Goal: Task Accomplishment & Management: Manage account settings

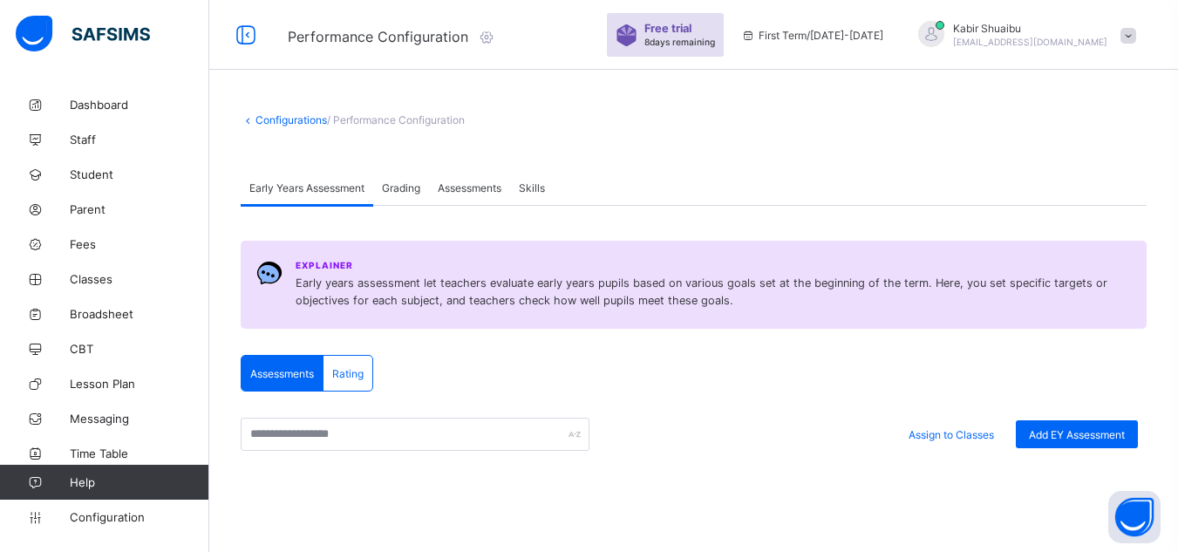
scroll to position [87, 0]
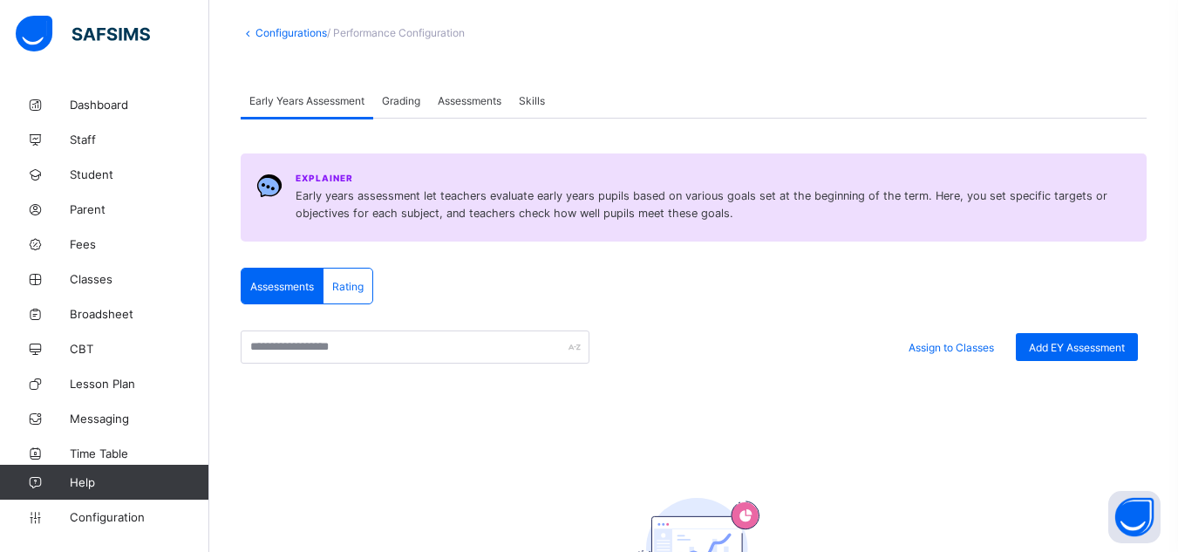
click at [297, 283] on span "Assessments" at bounding box center [282, 286] width 64 height 13
click at [358, 288] on span "Rating" at bounding box center [347, 286] width 31 height 13
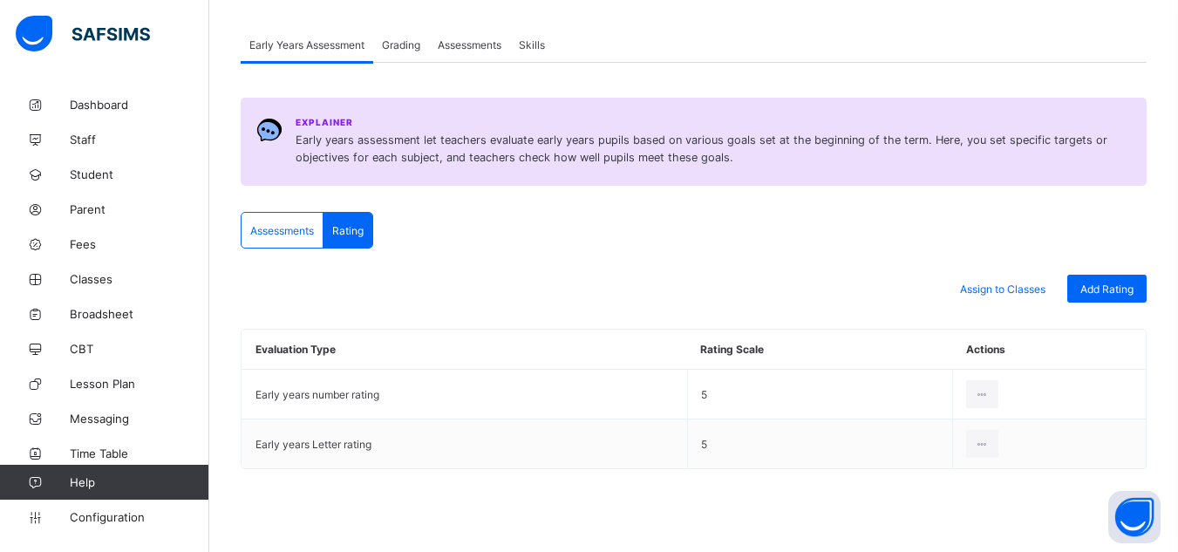
scroll to position [156, 0]
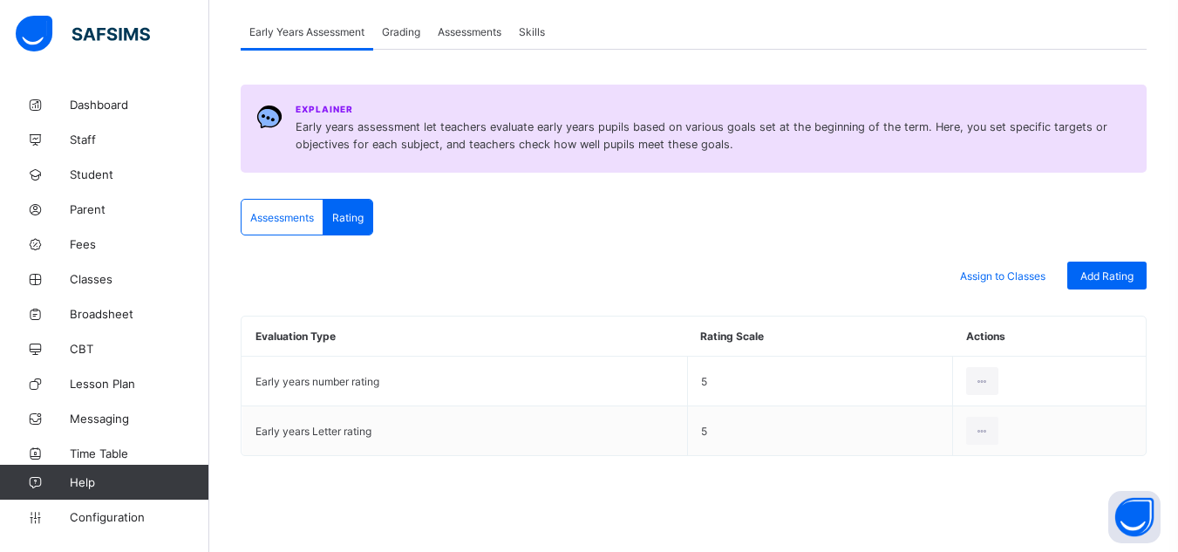
click at [294, 220] on span "Assessments" at bounding box center [282, 217] width 64 height 13
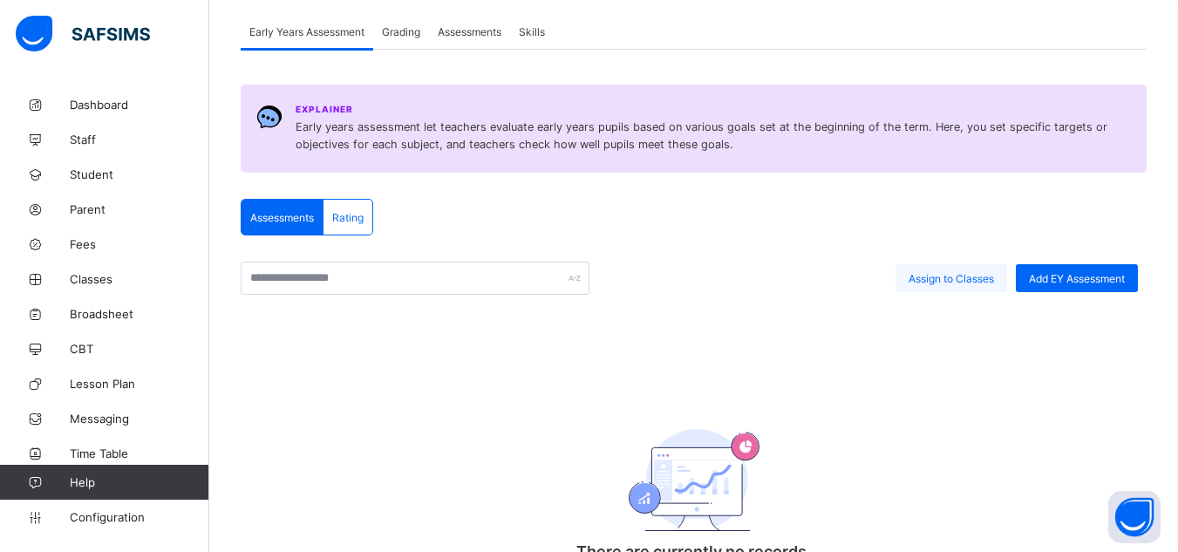
click at [971, 285] on div "Assign to Classes" at bounding box center [952, 278] width 112 height 28
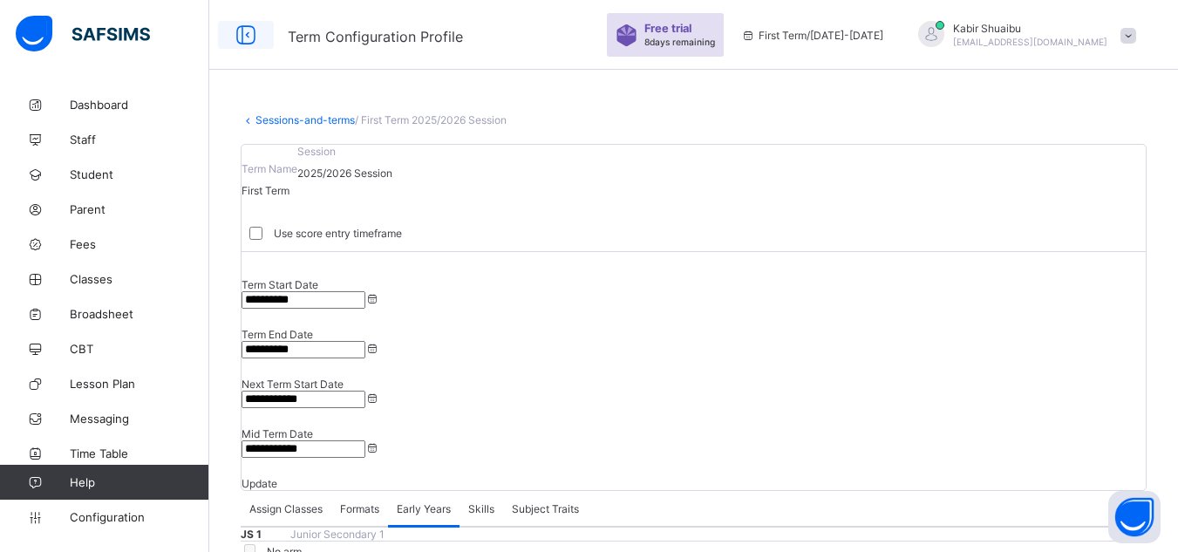
click at [247, 40] on icon at bounding box center [246, 35] width 30 height 25
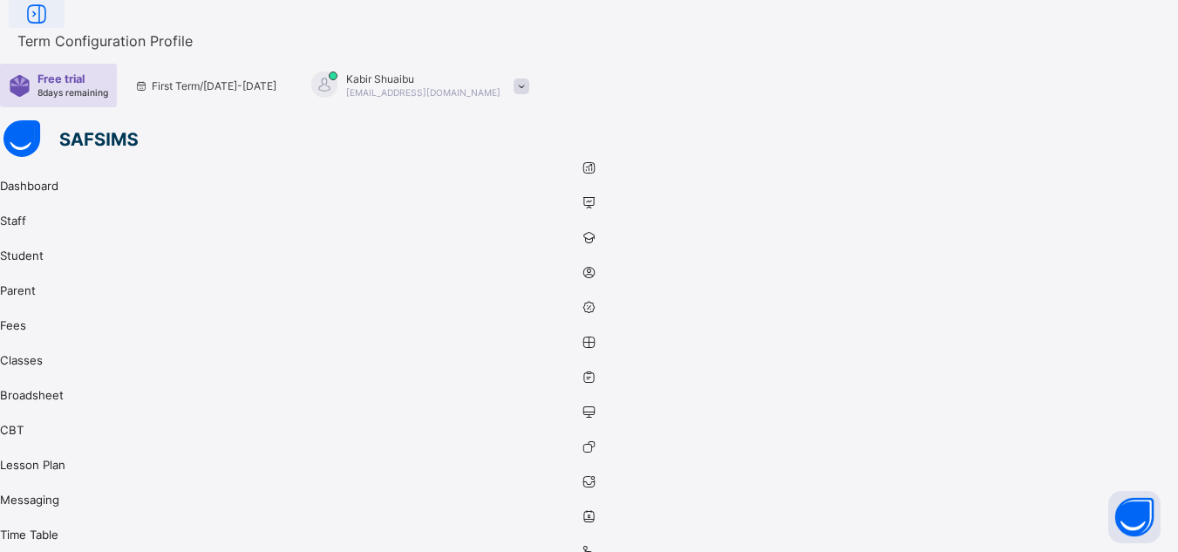
click at [51, 27] on icon at bounding box center [37, 14] width 30 height 25
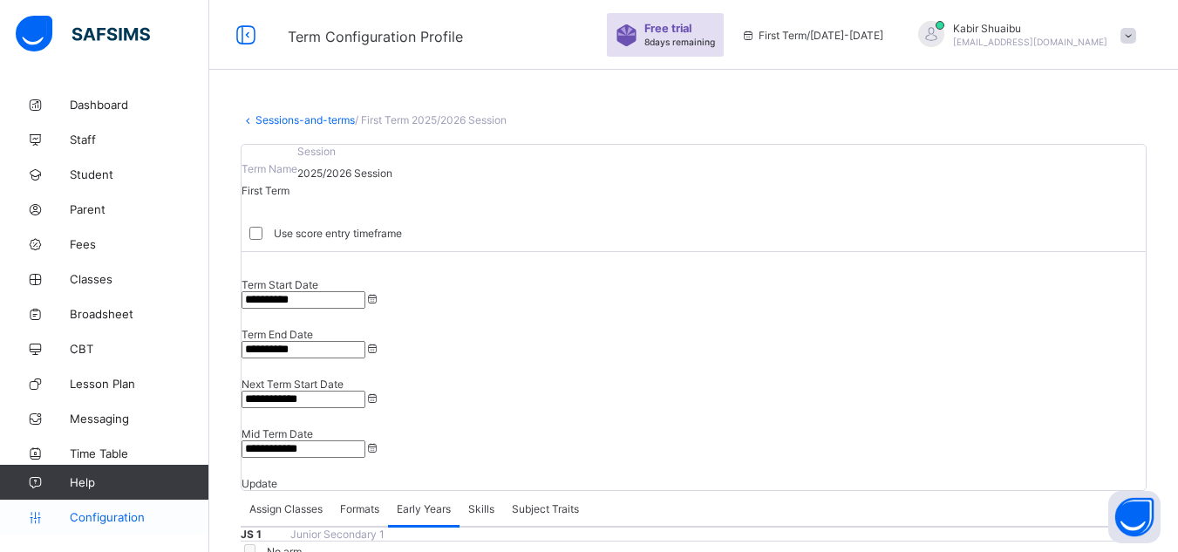
click at [123, 522] on span "Configuration" at bounding box center [139, 517] width 139 height 14
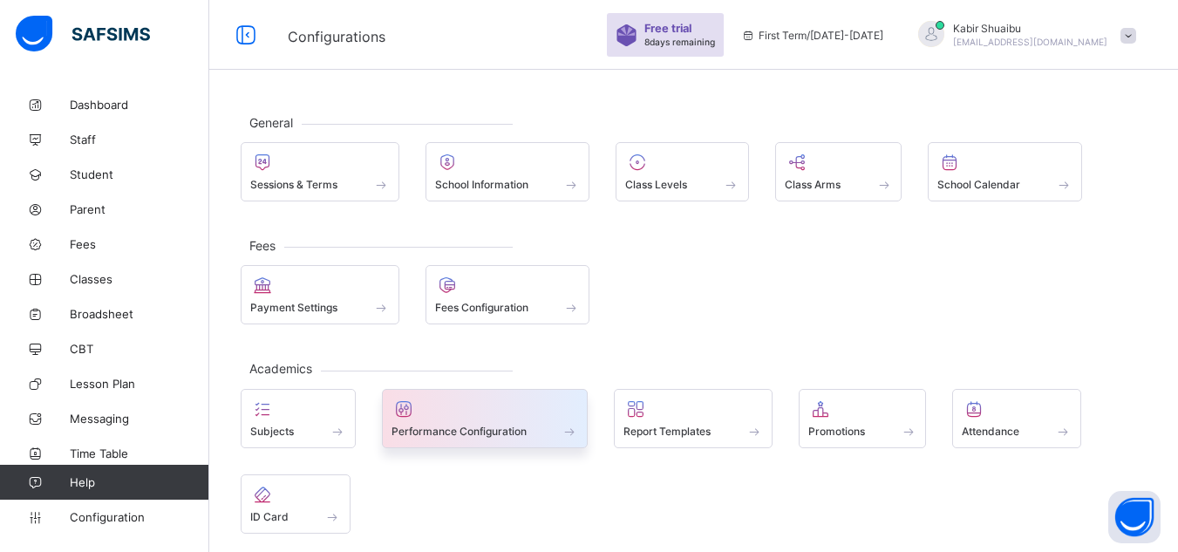
click at [438, 425] on span "Performance Configuration" at bounding box center [459, 431] width 135 height 13
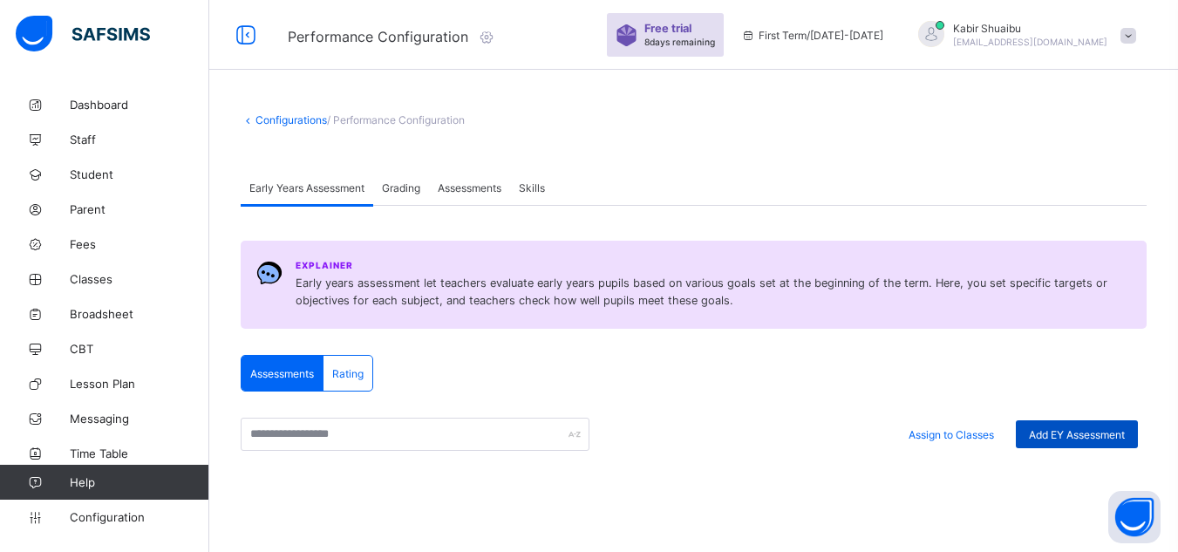
click at [1104, 433] on span "Add EY Assessment" at bounding box center [1077, 434] width 96 height 13
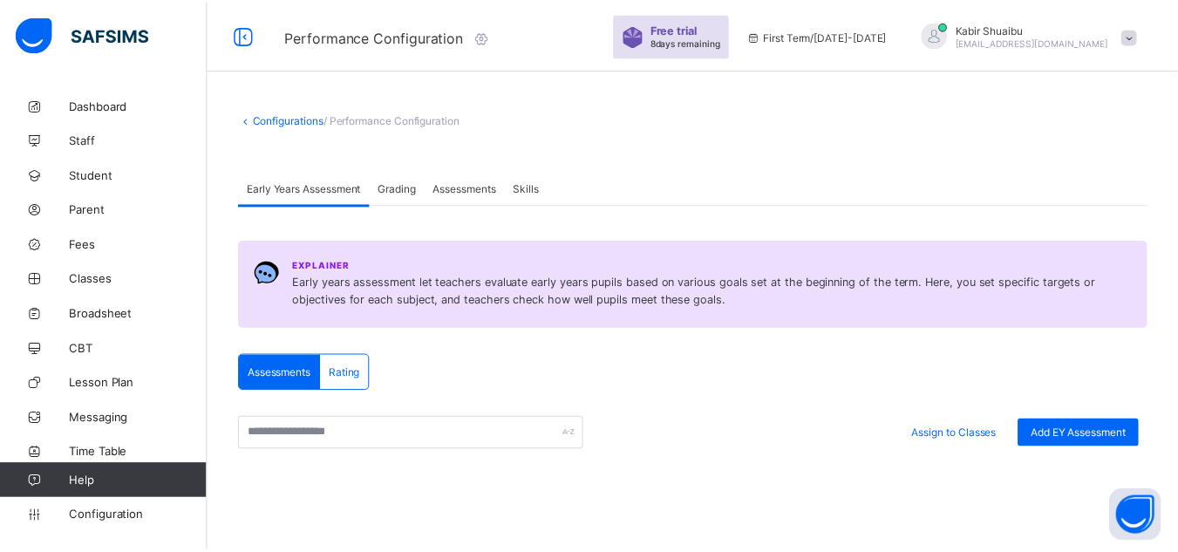
scroll to position [1283, 0]
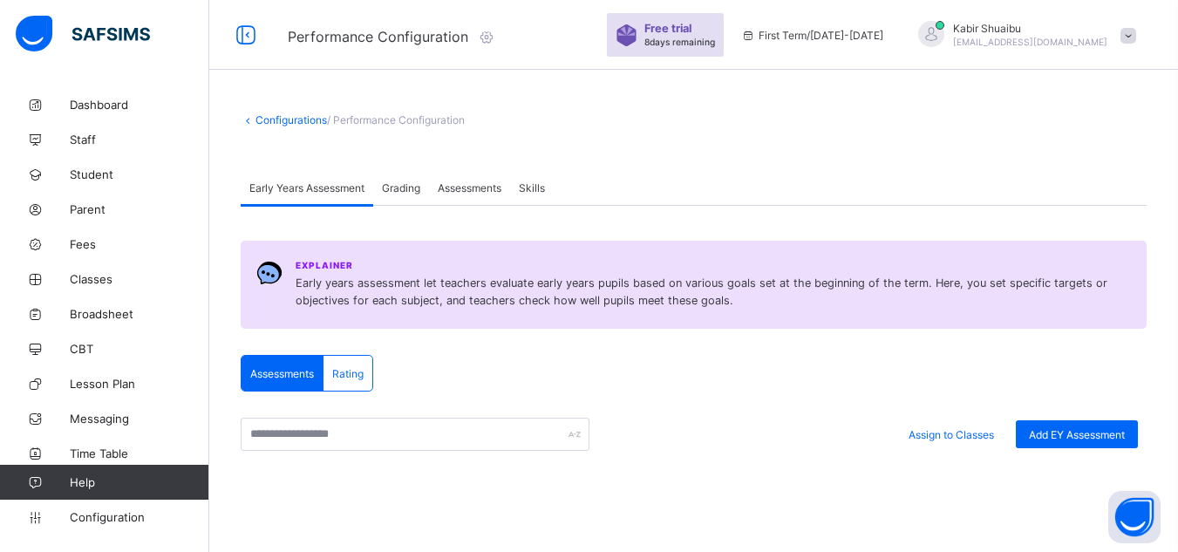
scroll to position [219, 0]
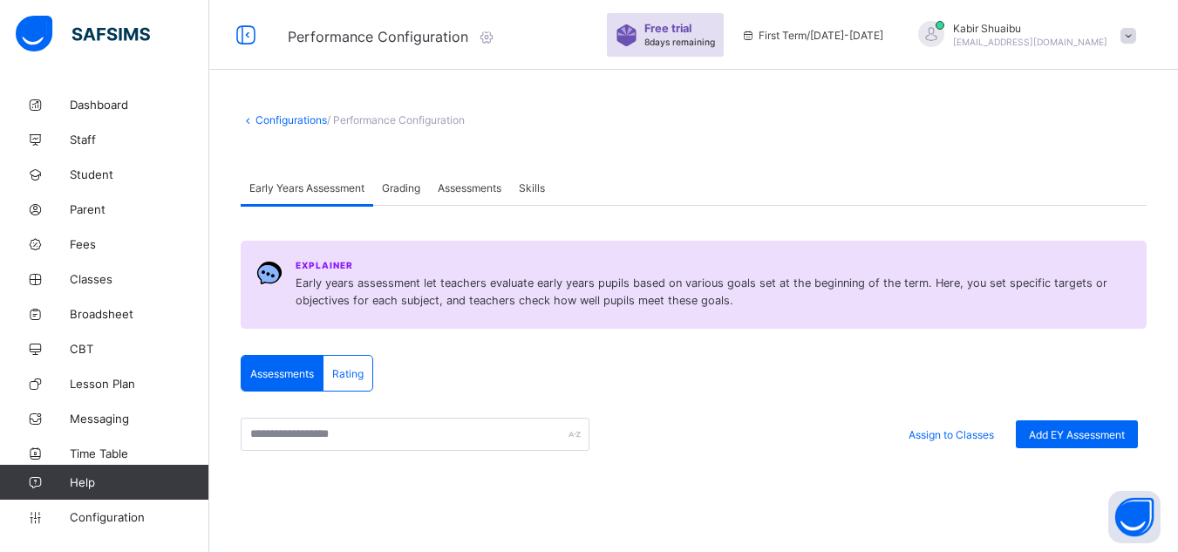
click at [468, 193] on span "Assessments" at bounding box center [470, 187] width 64 height 13
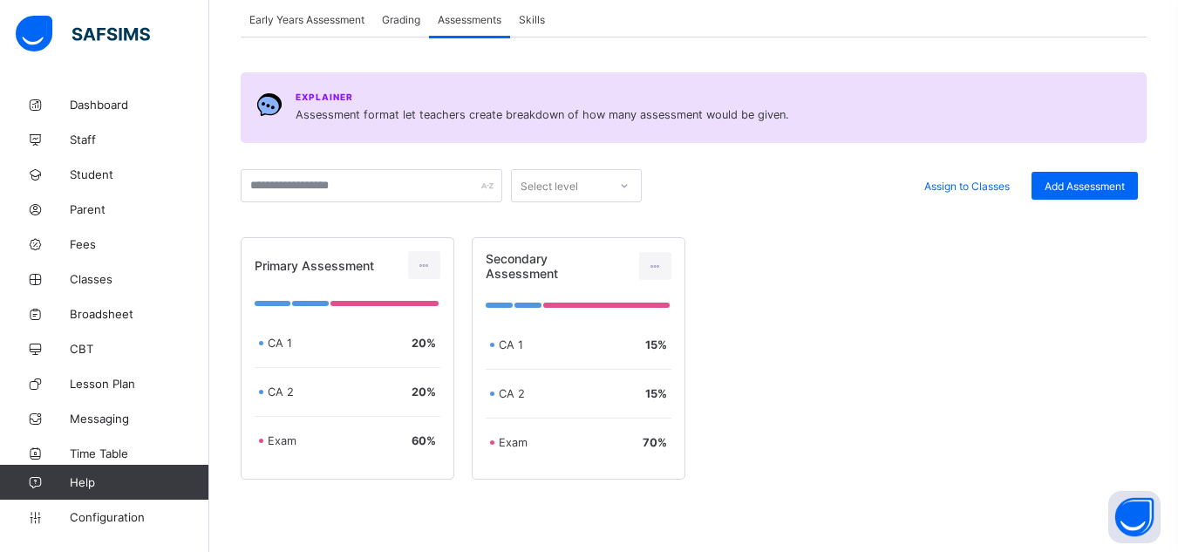
scroll to position [174, 0]
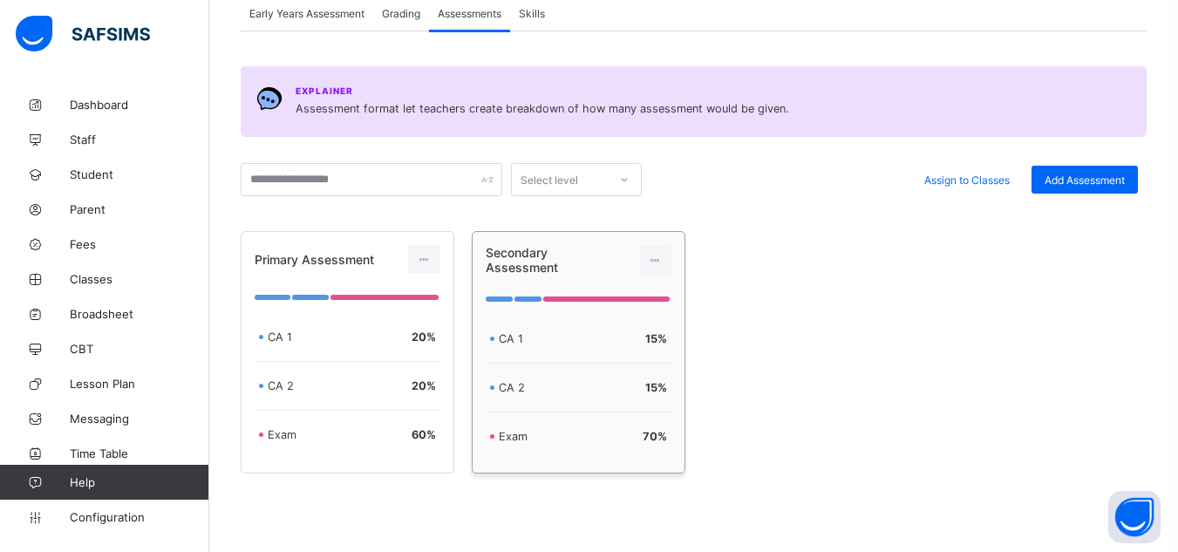
click at [597, 333] on div "15 %" at bounding box center [625, 338] width 85 height 13
click at [663, 262] on icon at bounding box center [655, 260] width 15 height 13
click at [611, 413] on div "Exam 70 %" at bounding box center [579, 436] width 186 height 48
click at [658, 262] on icon at bounding box center [655, 260] width 15 height 13
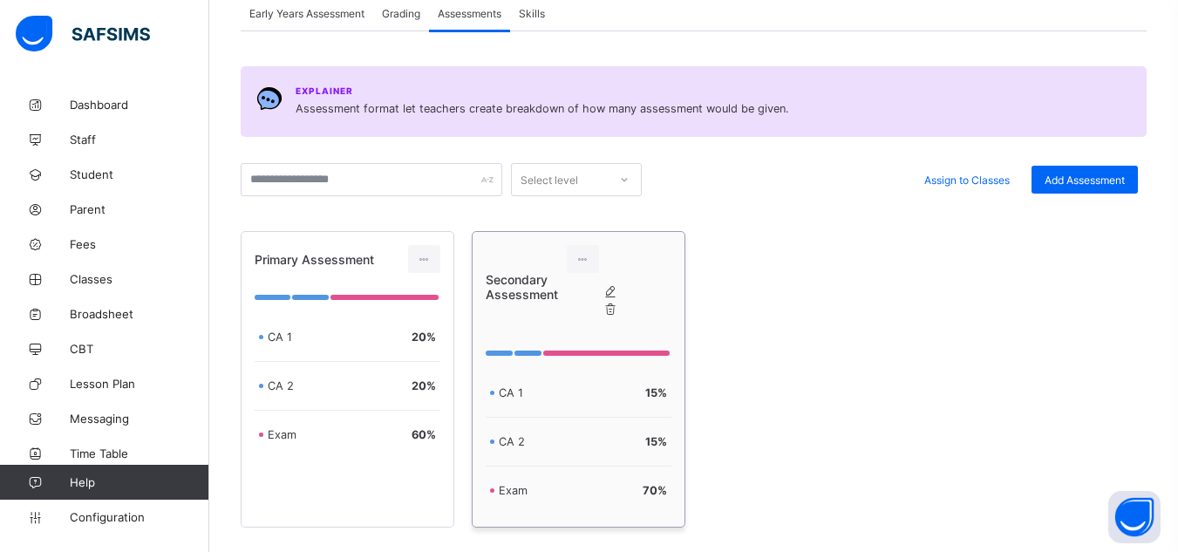
click at [628, 294] on div "Edit Assessment" at bounding box center [628, 291] width 0 height 17
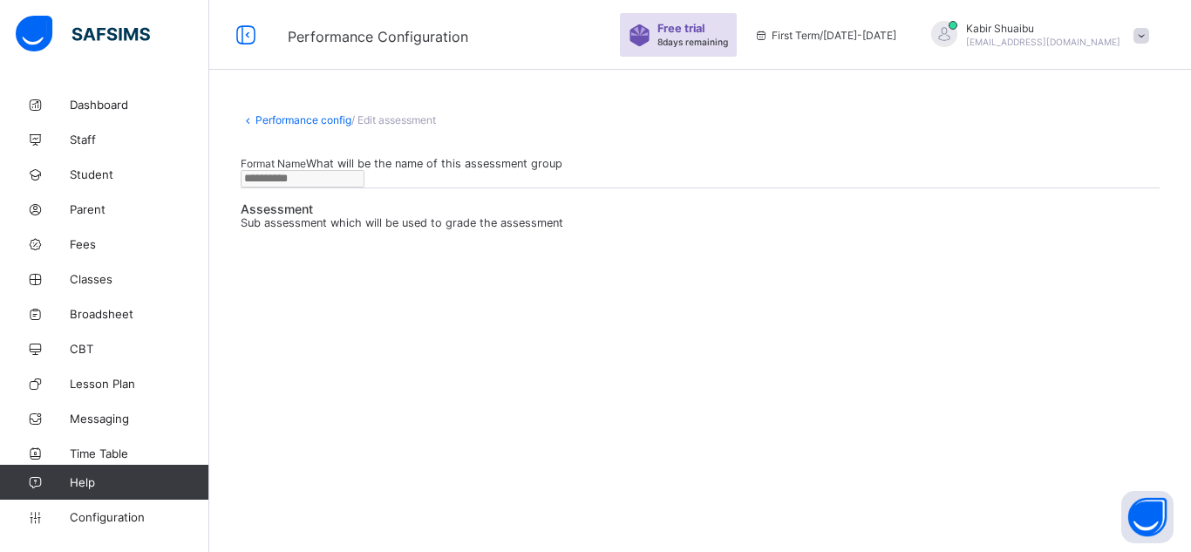
type input "**********"
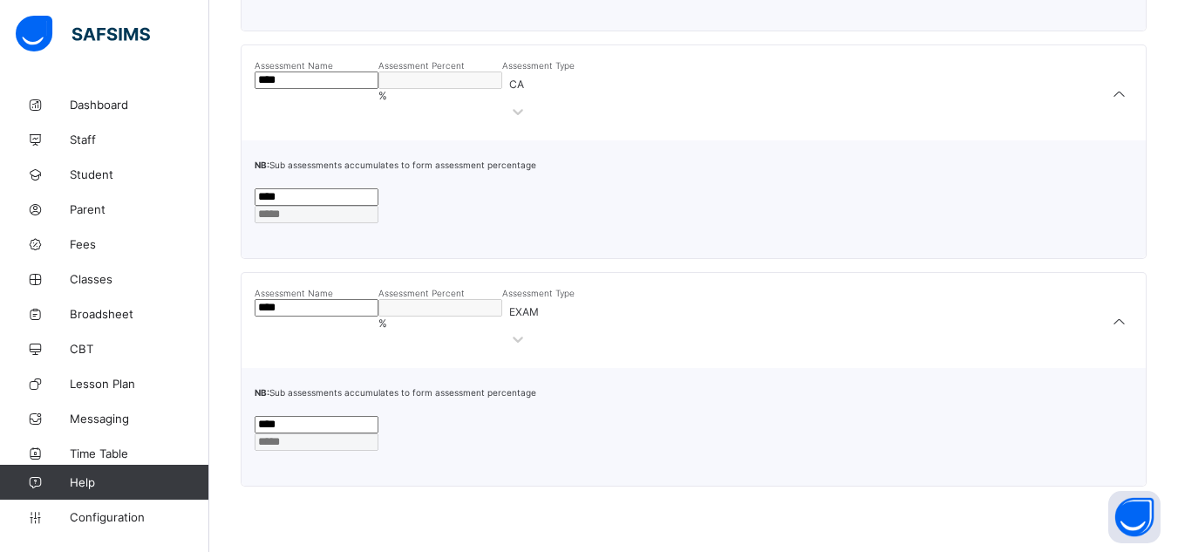
scroll to position [511, 0]
click at [320, 317] on input "****" at bounding box center [317, 307] width 124 height 17
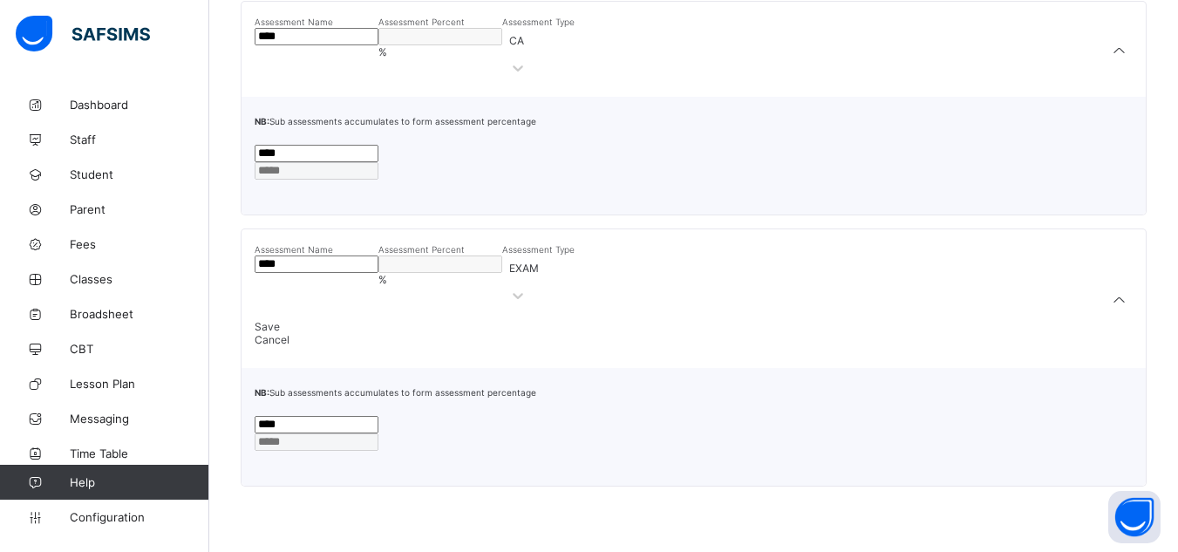
click at [290, 346] on span "Cancel" at bounding box center [272, 339] width 35 height 13
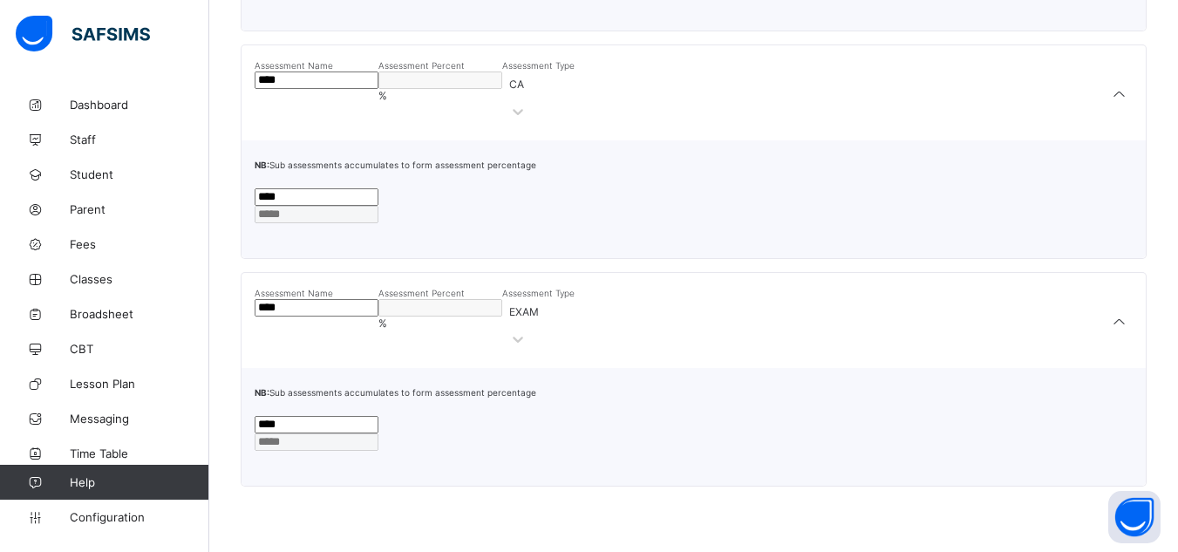
click at [574, 355] on div "Assessment Type EXAM" at bounding box center [538, 320] width 72 height 69
click at [575, 346] on div "Assessment Type EXAM" at bounding box center [538, 320] width 72 height 69
click at [863, 330] on div "Assessment Name **** Assessment Percent ** % Assessment Type EXAM" at bounding box center [694, 320] width 904 height 95
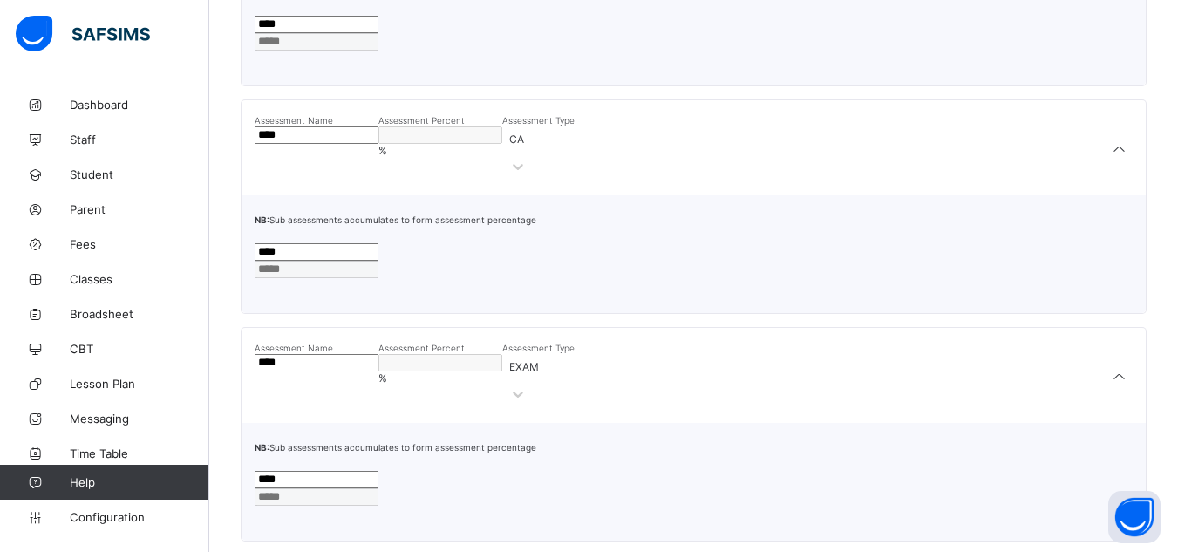
scroll to position [337, 0]
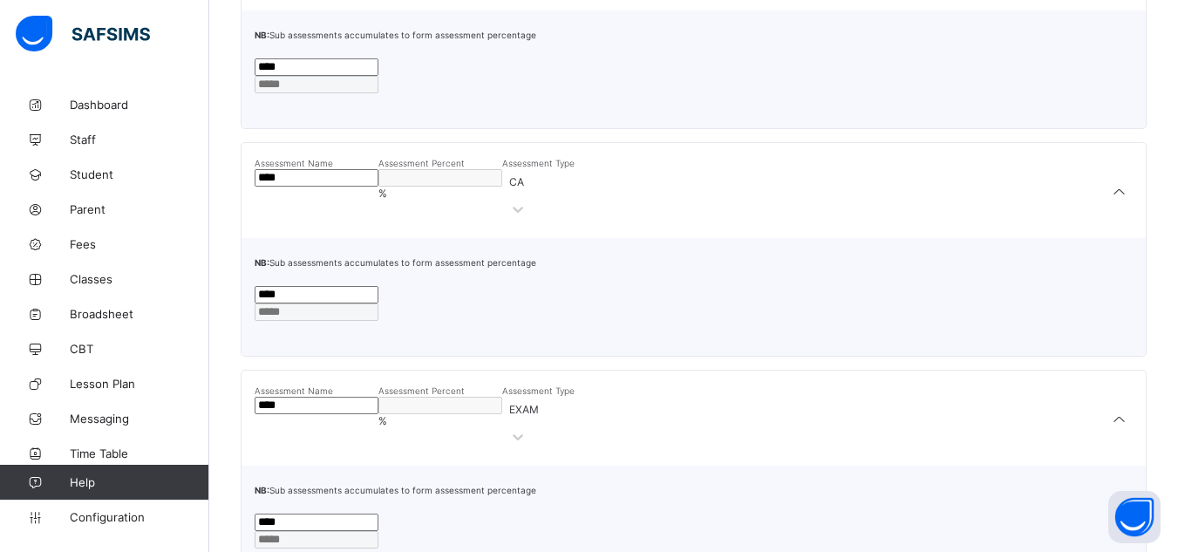
click at [575, 225] on div "Assessment Type CA" at bounding box center [538, 190] width 72 height 69
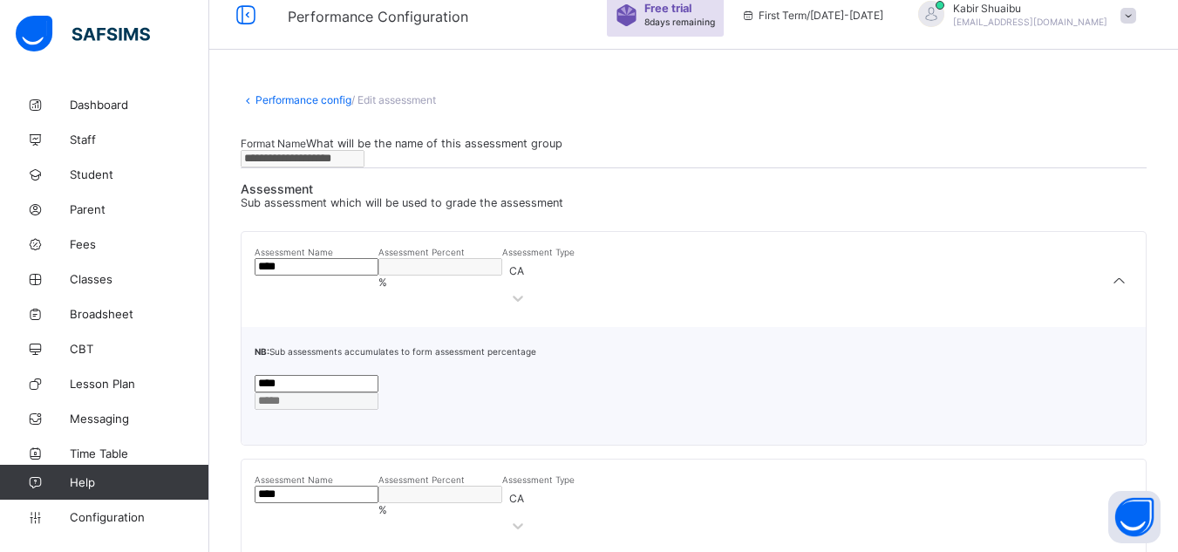
scroll to position [0, 0]
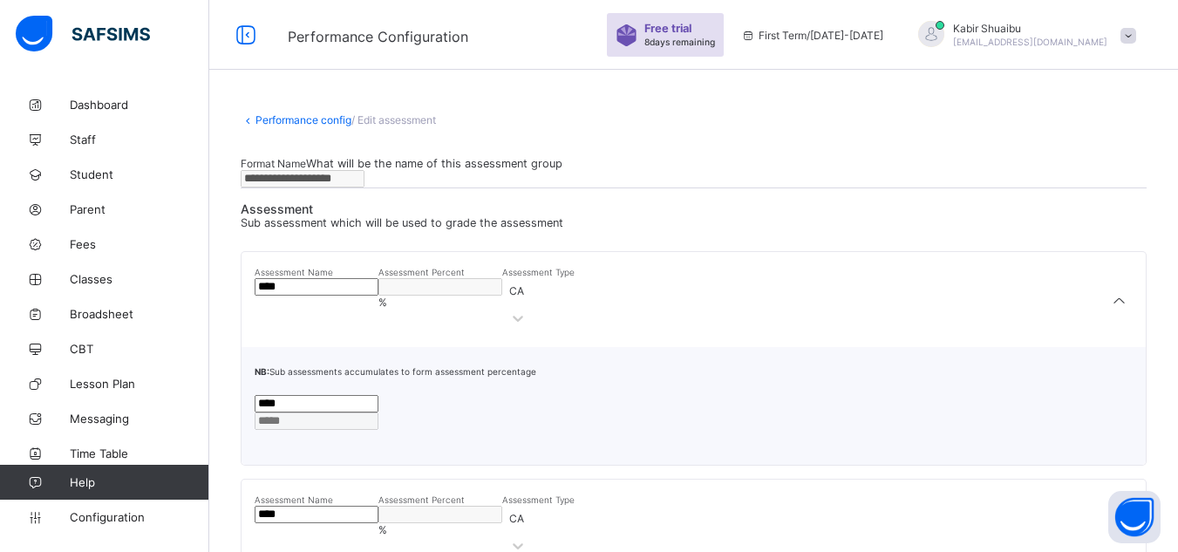
click at [241, 229] on span at bounding box center [241, 222] width 0 height 13
click at [394, 112] on div "**********" at bounding box center [693, 536] width 969 height 899
click at [294, 118] on link "Performance config" at bounding box center [304, 119] width 96 height 13
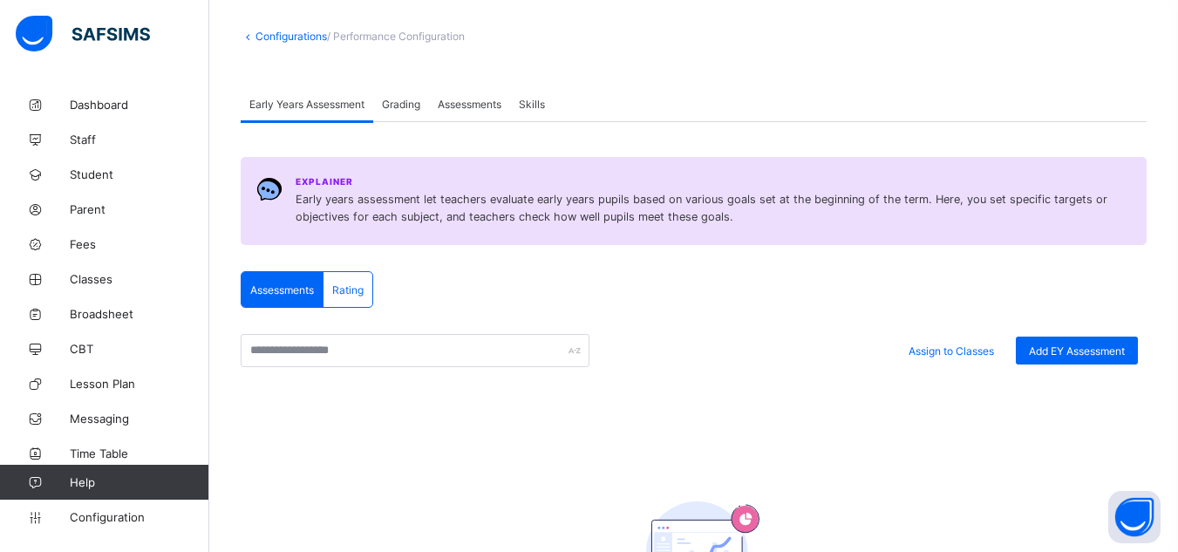
scroll to position [87, 0]
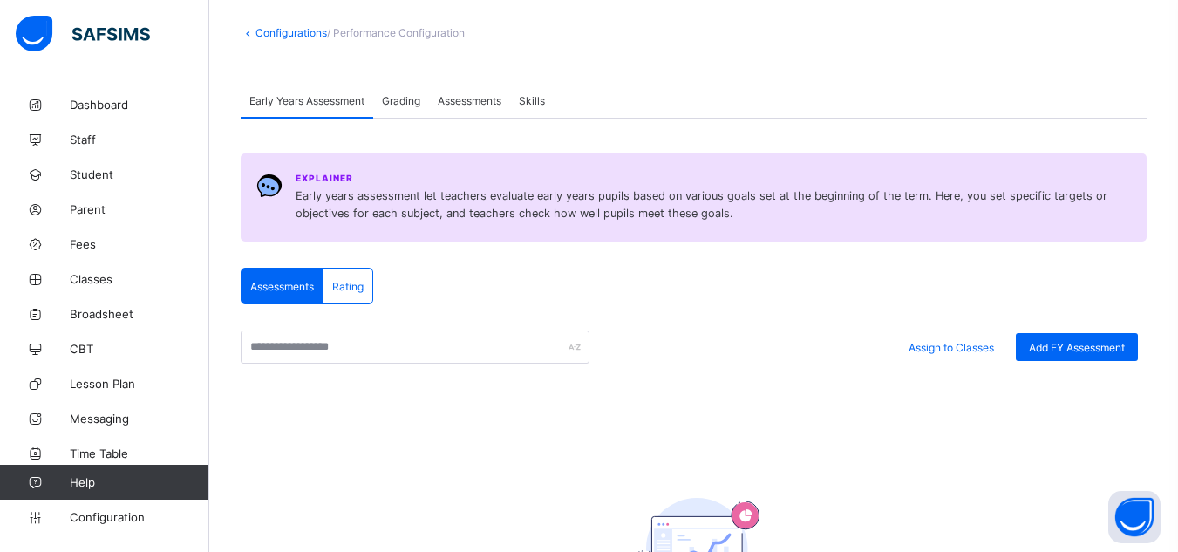
click at [411, 106] on span "Grading" at bounding box center [401, 100] width 38 height 13
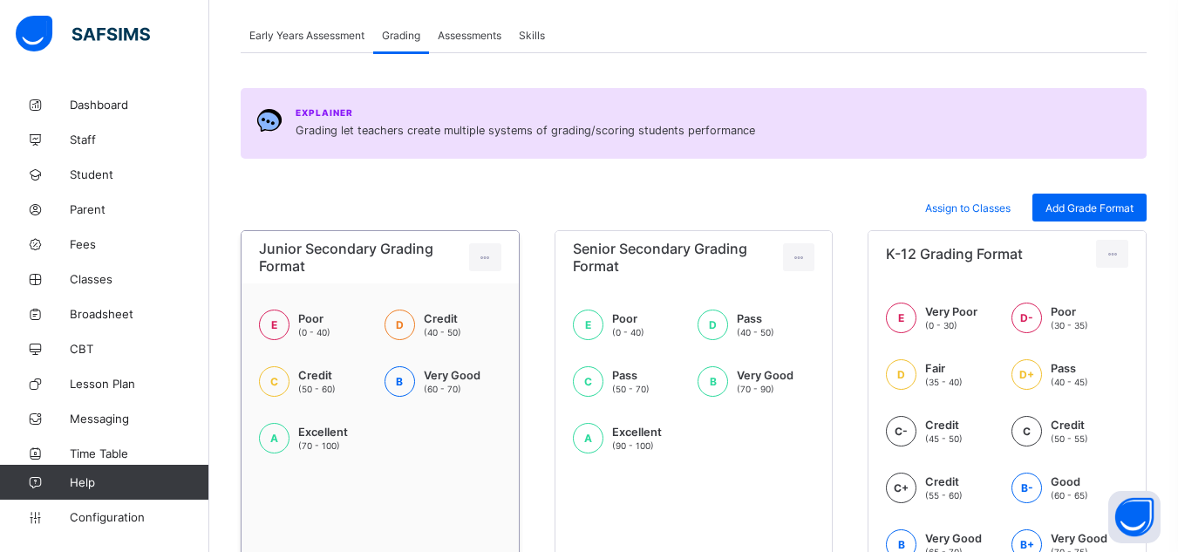
scroll to position [174, 0]
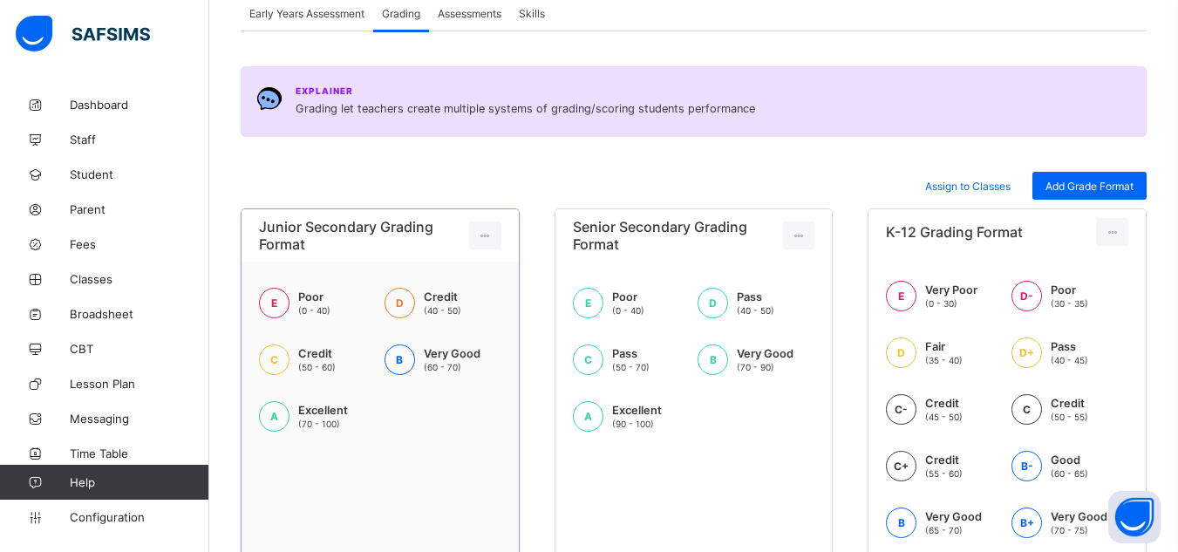
click at [395, 373] on div "B" at bounding box center [400, 359] width 31 height 31
click at [666, 249] on span "Senior Secondary Grading Format" at bounding box center [678, 235] width 210 height 35
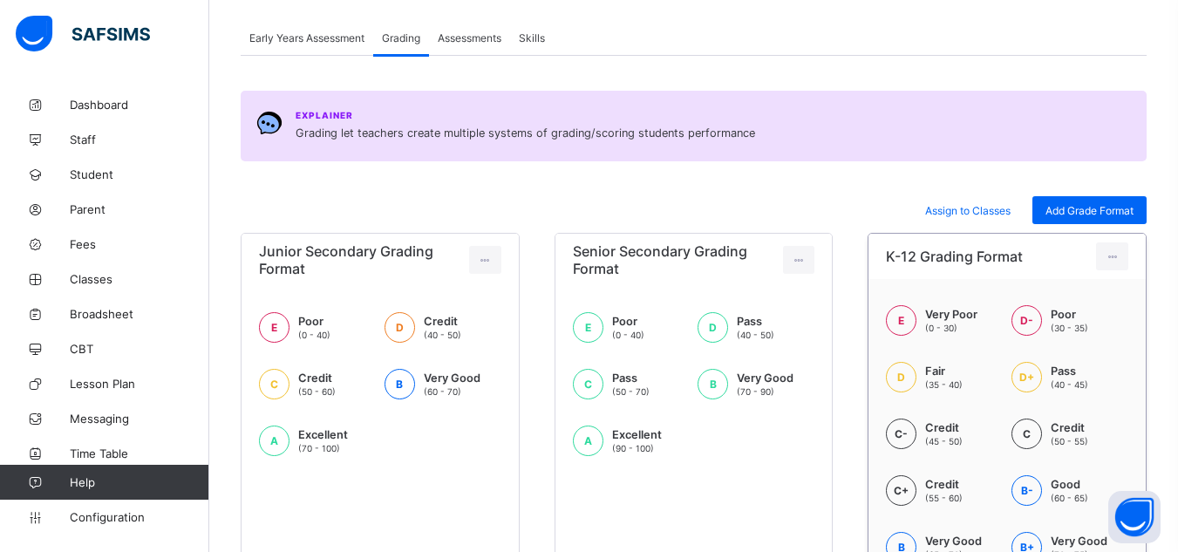
scroll to position [148, 0]
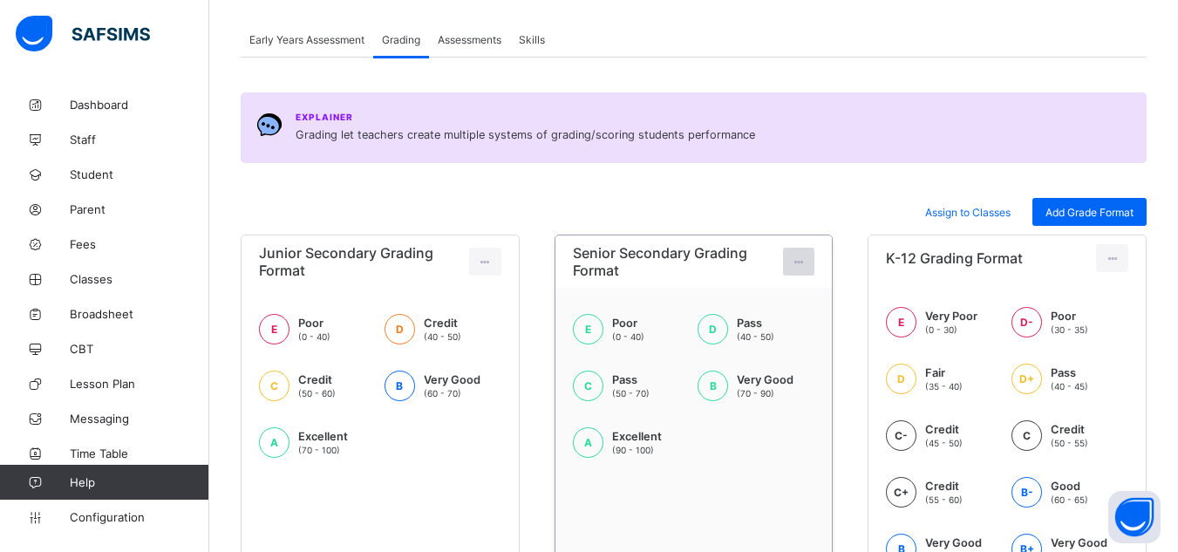
click at [807, 260] on icon at bounding box center [799, 262] width 15 height 13
click at [832, 202] on div "Assign to Classes Add Grade Format" at bounding box center [694, 212] width 906 height 28
click at [962, 210] on span "Assign to Classes" at bounding box center [967, 212] width 85 height 13
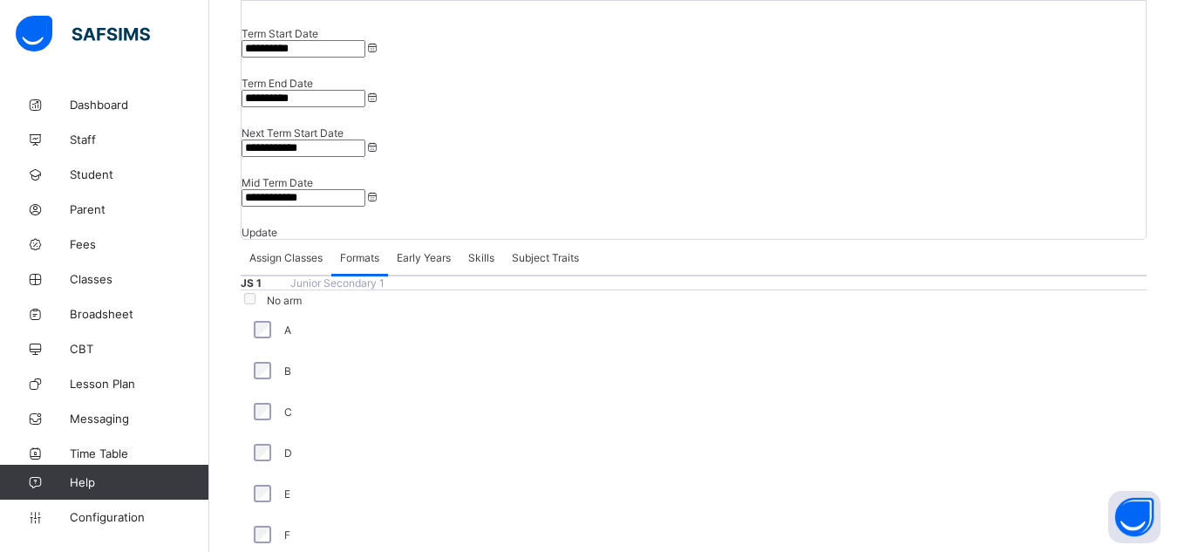
scroll to position [349, 0]
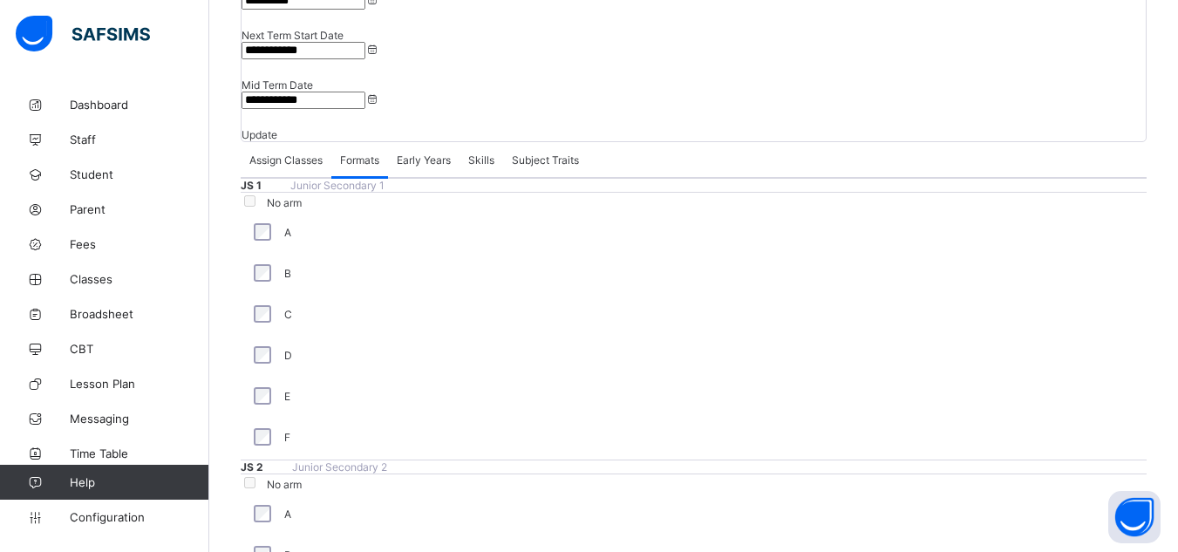
click at [488, 153] on span "Skills" at bounding box center [481, 159] width 26 height 13
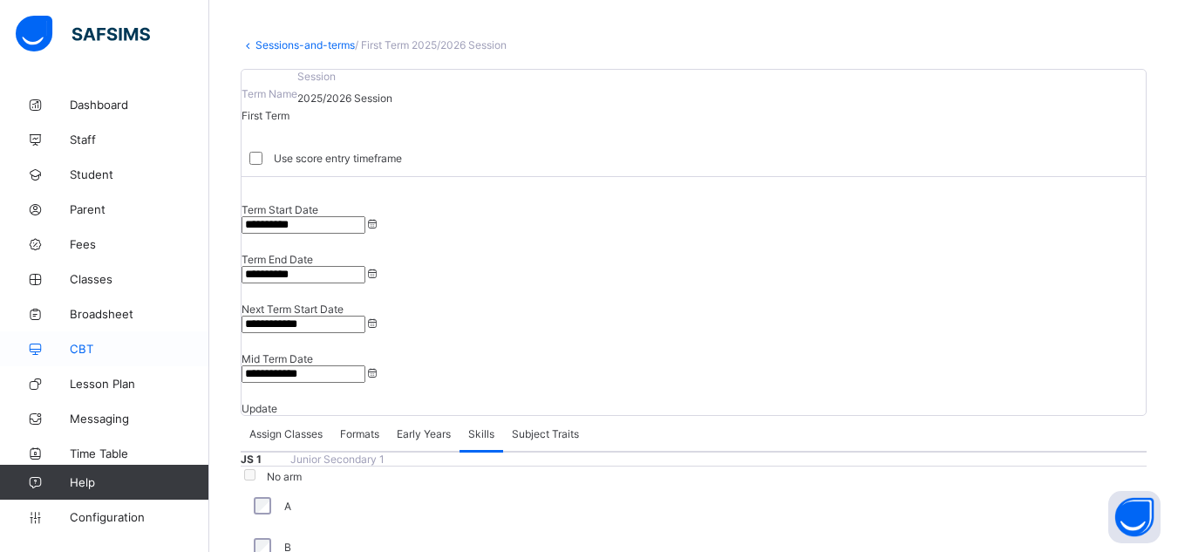
scroll to position [0, 0]
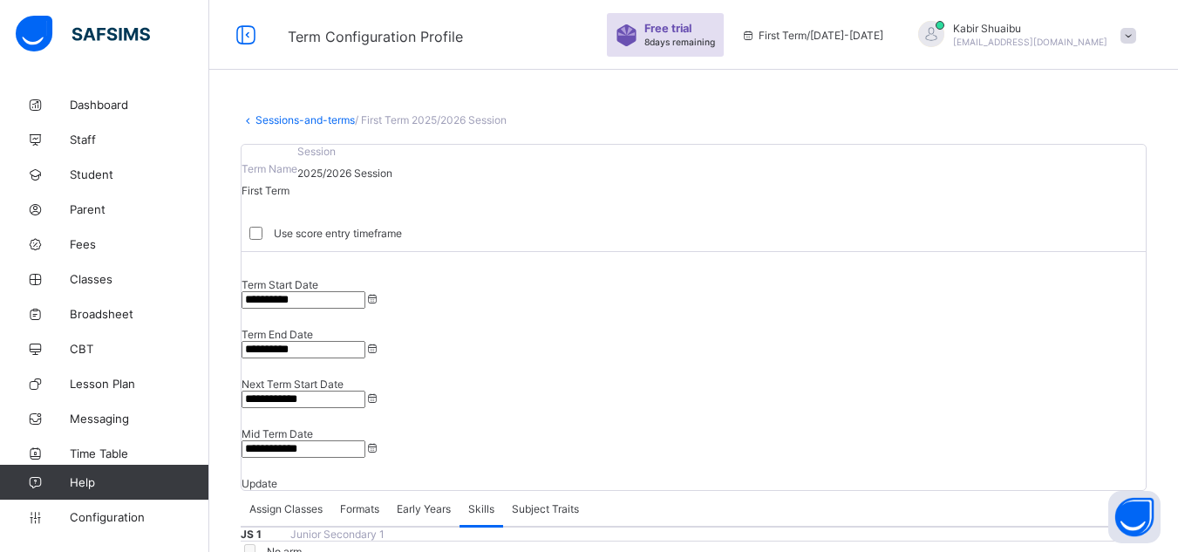
click at [706, 32] on span "Free trial" at bounding box center [675, 28] width 62 height 13
click at [637, 34] on img at bounding box center [627, 35] width 22 height 22
